Goal: Navigation & Orientation: Find specific page/section

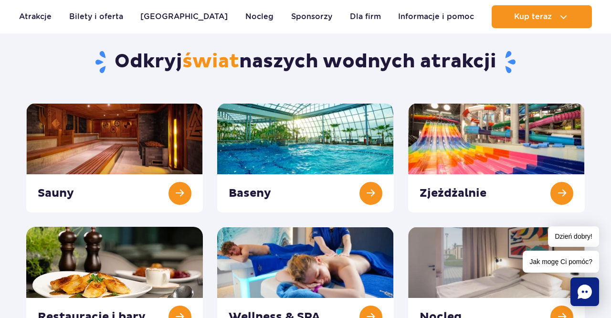
scroll to position [85, 0]
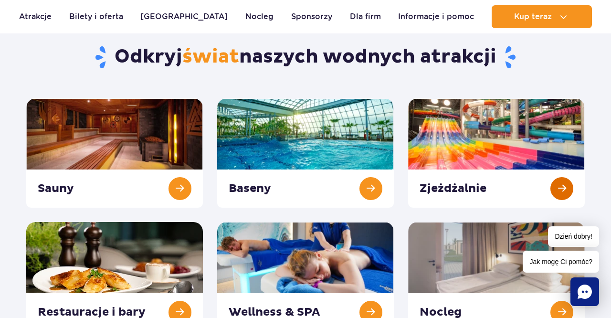
click at [563, 183] on link at bounding box center [496, 152] width 176 height 109
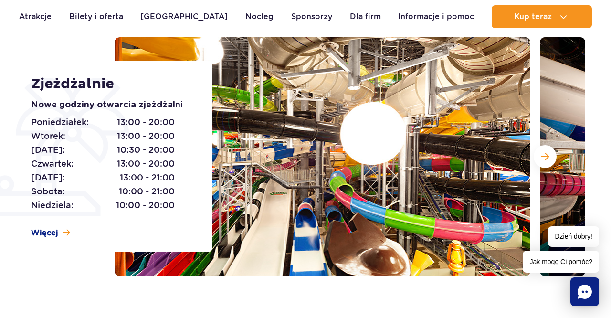
scroll to position [126, 0]
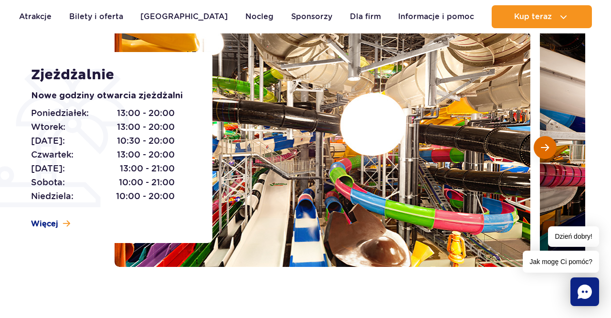
click at [548, 151] on span "Następny slajd" at bounding box center [544, 147] width 8 height 9
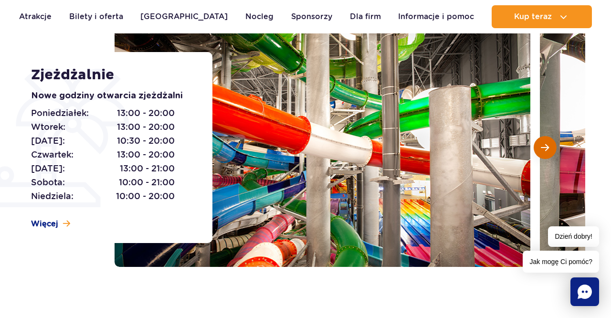
click at [547, 149] on span "Następny slajd" at bounding box center [544, 147] width 8 height 9
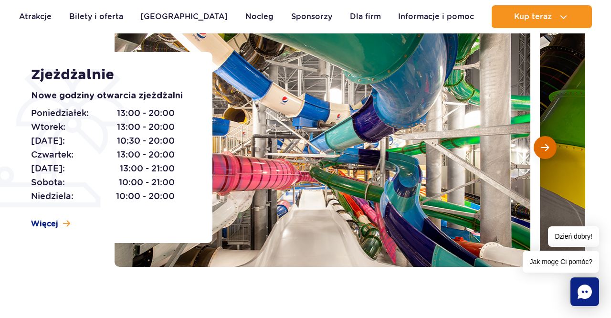
click at [547, 149] on span "Następny slajd" at bounding box center [544, 147] width 8 height 9
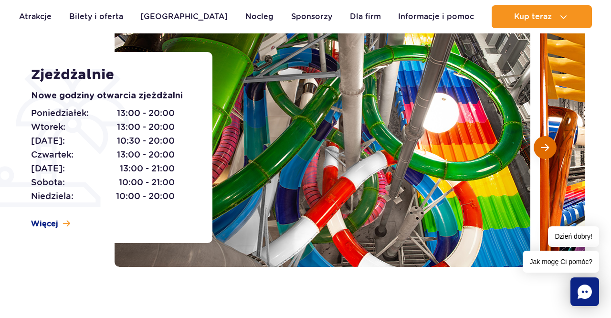
click at [545, 147] on span "Następny slajd" at bounding box center [544, 147] width 8 height 9
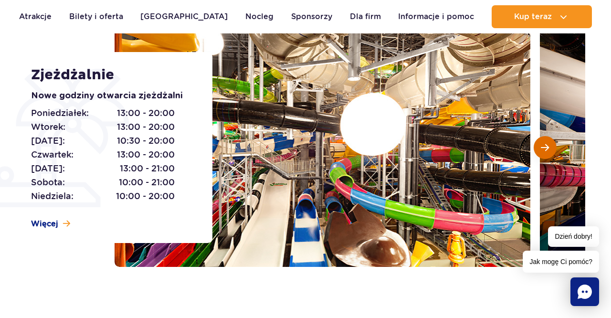
click at [545, 147] on span "Następny slajd" at bounding box center [544, 147] width 8 height 9
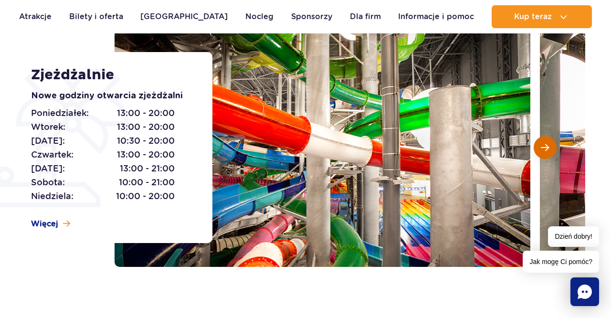
click at [545, 147] on span "Następny slajd" at bounding box center [544, 147] width 8 height 9
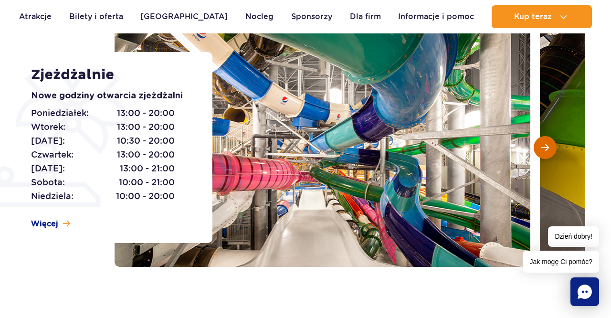
click at [546, 147] on span "Następny slajd" at bounding box center [544, 147] width 8 height 9
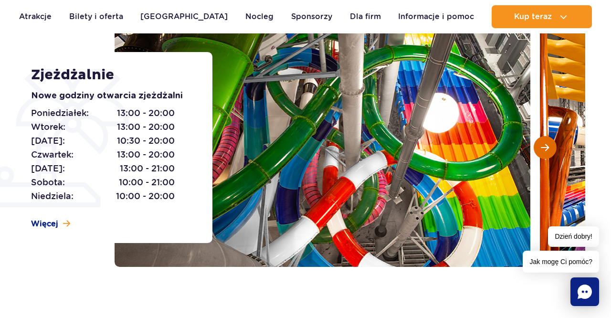
click at [546, 147] on span "Następny slajd" at bounding box center [544, 147] width 8 height 9
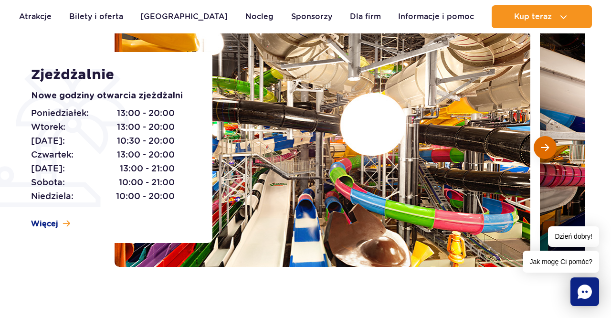
click at [546, 147] on span "Następny slajd" at bounding box center [544, 147] width 8 height 9
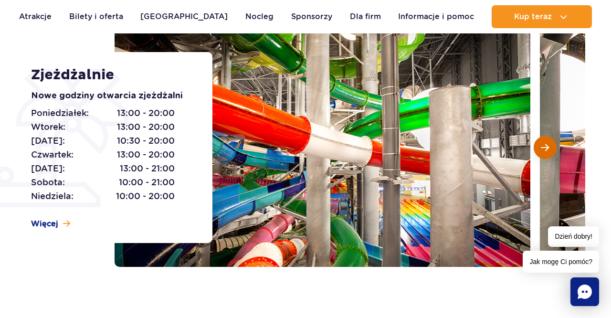
click at [546, 147] on span "Następny slajd" at bounding box center [544, 147] width 8 height 9
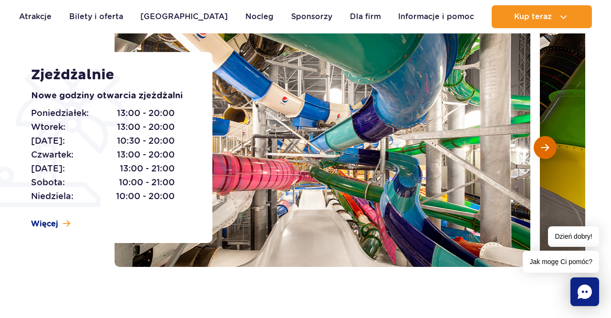
click at [546, 147] on span "Następny slajd" at bounding box center [544, 147] width 8 height 9
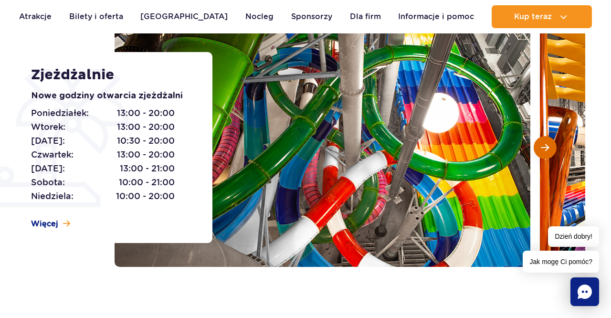
click at [546, 147] on span "Następny slajd" at bounding box center [544, 147] width 8 height 9
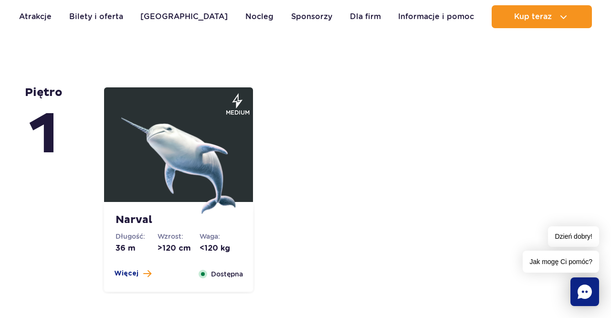
scroll to position [2065, 0]
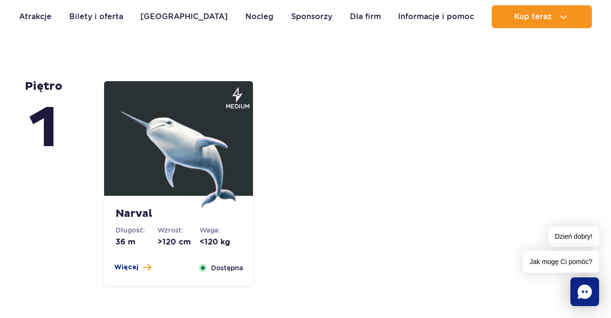
click at [180, 130] on img at bounding box center [178, 150] width 114 height 114
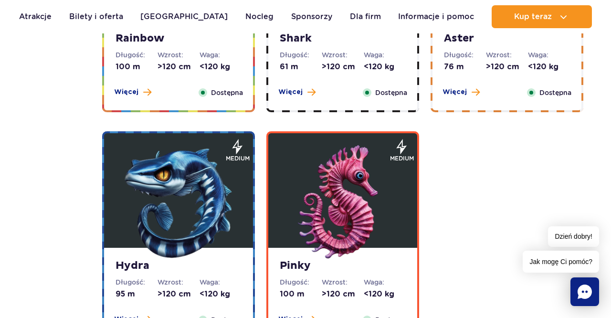
scroll to position [1660, 0]
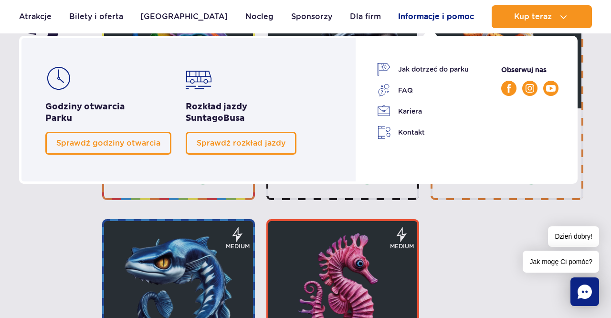
click at [441, 12] on link "Informacje i pomoc" at bounding box center [436, 16] width 76 height 23
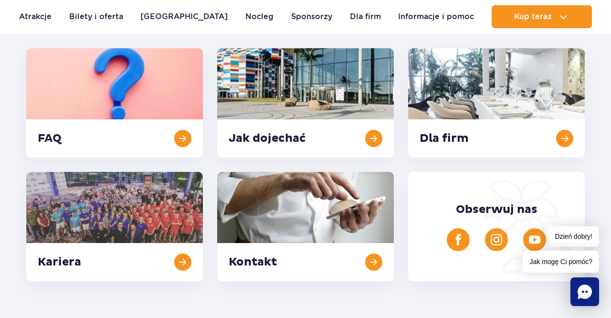
scroll to position [13, 0]
